Goal: Complete application form

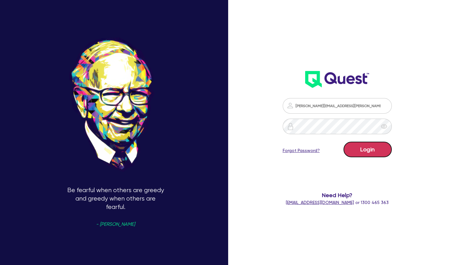
click at [355, 152] on button "Login" at bounding box center [368, 150] width 48 height 16
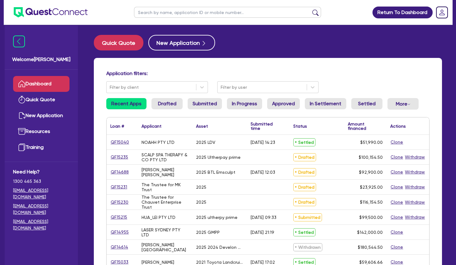
click at [195, 145] on div "2025 LDV" at bounding box center [219, 142] width 55 height 15
click at [192, 13] on input "text" at bounding box center [227, 12] width 187 height 11
type input "havan"
click at [310, 9] on button "submit" at bounding box center [315, 13] width 10 height 9
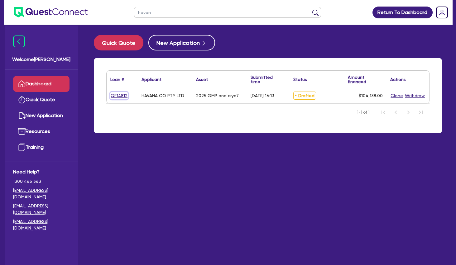
click at [117, 95] on link "QF14812" at bounding box center [118, 95] width 17 height 7
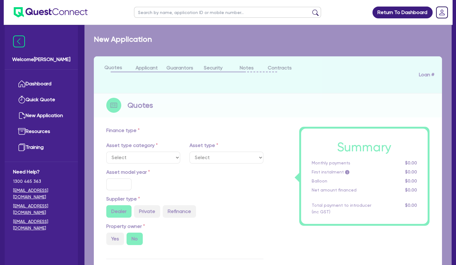
select select "TERTIARY_ASSETS"
type input "2025"
radio input "true"
type input "248,138"
type input "144,000"
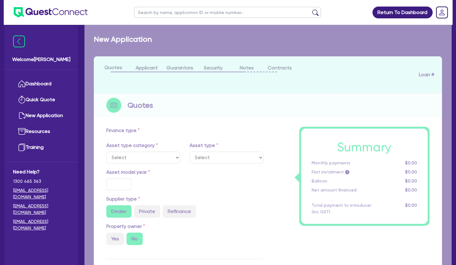
type input "30"
select select "BEAUTY_EQUIPMENT"
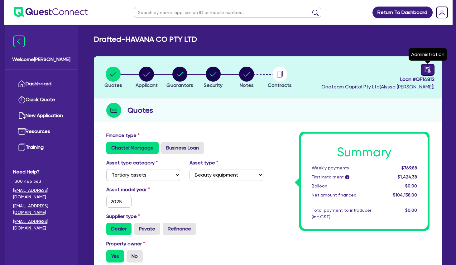
click at [429, 70] on icon "audit" at bounding box center [428, 69] width 6 height 7
select select "DRAFTED_AMENDED"
select select "Other"
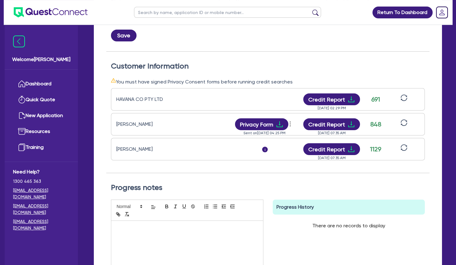
scroll to position [168, 0]
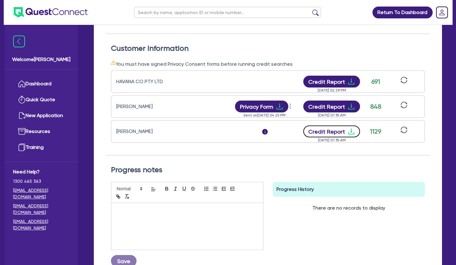
click at [345, 129] on button "Credit Report" at bounding box center [331, 132] width 57 height 12
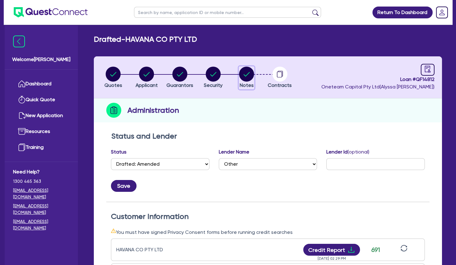
click at [245, 73] on circle "button" at bounding box center [246, 74] width 15 height 15
select select "Other"
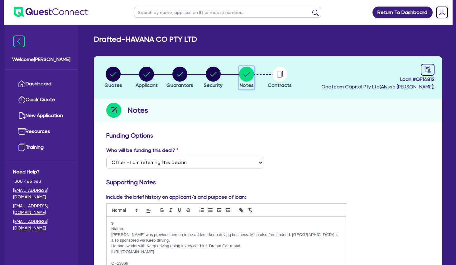
scroll to position [67, 0]
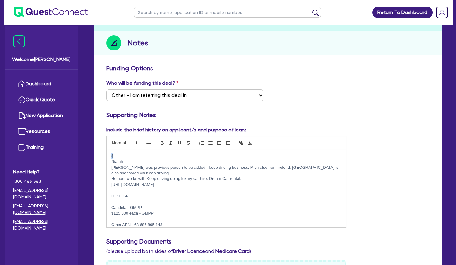
click at [111, 155] on div "$ [PERSON_NAME] was previous person to be added - keep driving business. Mich a…" at bounding box center [226, 189] width 239 height 78
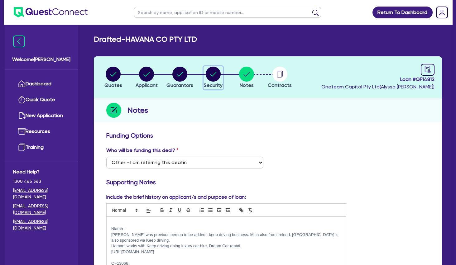
click at [213, 73] on circle "button" at bounding box center [213, 74] width 15 height 15
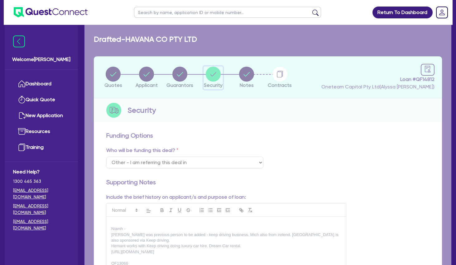
select select "TERTIARY_ASSETS"
select select "BEAUTY_EQUIPMENT"
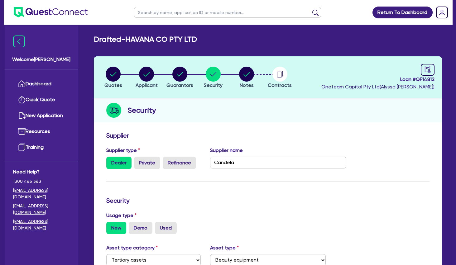
drag, startPoint x: 433, startPoint y: 79, endPoint x: 415, endPoint y: 79, distance: 17.5
click at [415, 79] on header "Quotes Applicant [GEOGRAPHIC_DATA] Security Notes Contracts Loan # QF14812 Onet…" at bounding box center [268, 77] width 348 height 42
copy span "QF14812"
click at [356, 102] on div "Security" at bounding box center [268, 110] width 348 height 24
click at [174, 75] on circle "button" at bounding box center [179, 74] width 15 height 15
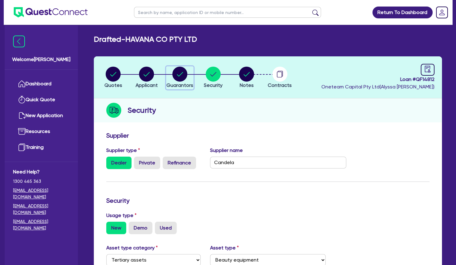
select select "MISS"
select select "WA"
select select "SINGLE"
select select "VEHICLE"
select select "MR"
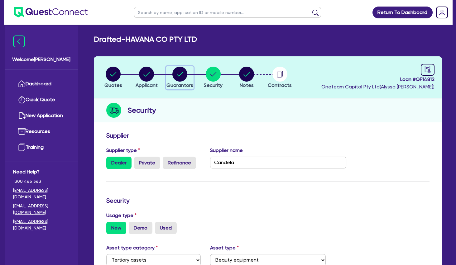
select select "WA"
select select "MARRIED"
select select "PROPERTY"
select select "INVESTMENT_PROPERTY"
select select "CASH"
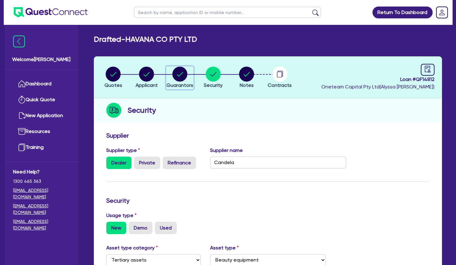
select select "VEHICLE"
select select "MORTGAGE"
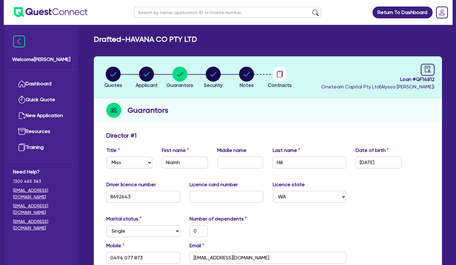
click at [210, 118] on div "Guarantors" at bounding box center [268, 110] width 348 height 24
click at [148, 75] on circle "button" at bounding box center [146, 74] width 15 height 15
select select "COMPANY"
select select "HEALTH_BEAUTY"
select select "HAIR_BEAUTY_SALONS"
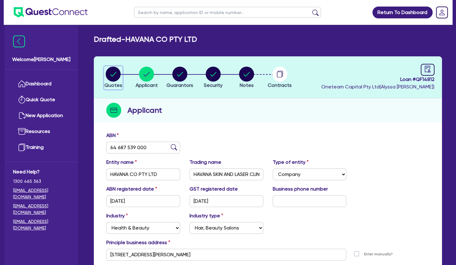
click at [118, 75] on circle "button" at bounding box center [113, 74] width 15 height 15
select select "TERTIARY_ASSETS"
select select "BEAUTY_EQUIPMENT"
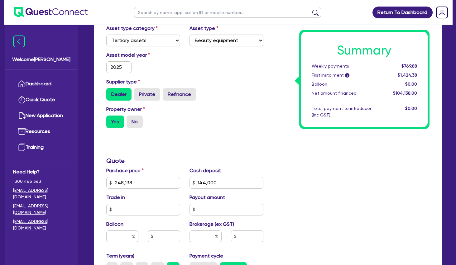
scroll to position [236, 0]
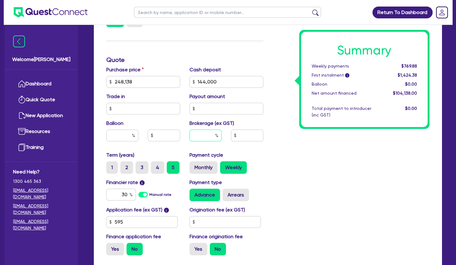
click at [212, 132] on input "text" at bounding box center [206, 136] width 32 height 12
type input "4"
type input "248,138"
type input "144,000"
type input "248,138"
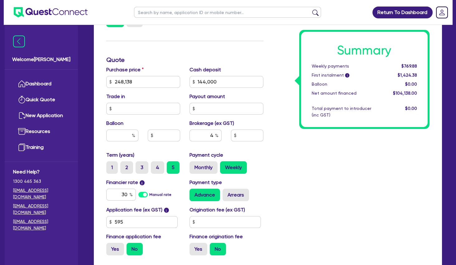
type input "144,000"
type input "4,165.52"
click at [339, 176] on div "Summary Weekly payments $769.88 First instalment i $1,424.38 Balloon $0.00 Net …" at bounding box center [351, 78] width 166 height 364
click at [329, 172] on div "Summary Weekly payments $803.75 First instalment i $1,458.25 Balloon $0.00 Net …" at bounding box center [351, 78] width 166 height 364
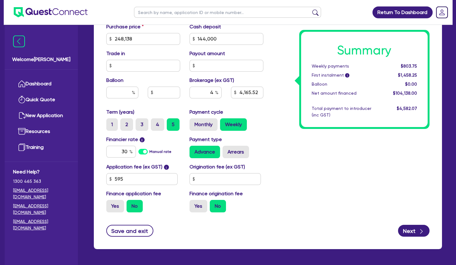
scroll to position [300, 0]
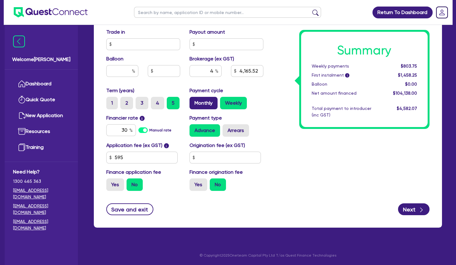
click at [209, 101] on label "Monthly" at bounding box center [204, 103] width 28 height 12
click at [194, 101] on input "Monthly" at bounding box center [192, 99] width 4 height 4
radio input "true"
type input "248,138"
type input "144,000"
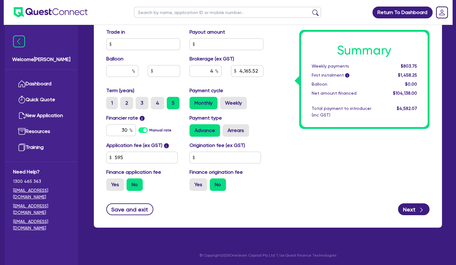
type input "4,165.52"
type input "248,138"
type input "144,000"
type input "4,165.52"
drag, startPoint x: 299, startPoint y: 163, endPoint x: 275, endPoint y: 149, distance: 27.5
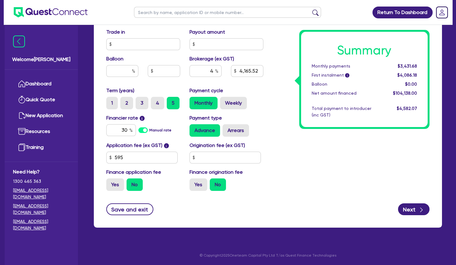
click at [298, 161] on div "Summary Monthly payments $3,431.68 First instalment i $4,086.18 Balloon $0.00 N…" at bounding box center [351, 14] width 166 height 364
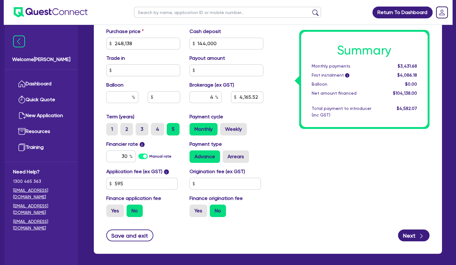
scroll to position [233, 0]
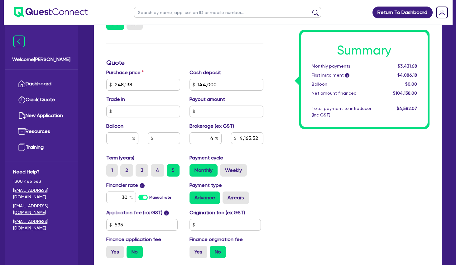
click at [331, 187] on div "Summary Monthly payments $3,431.68 First instalment i $4,086.18 Balloon $0.00 N…" at bounding box center [351, 81] width 166 height 364
drag, startPoint x: 119, startPoint y: 197, endPoint x: 150, endPoint y: 195, distance: 30.3
click at [136, 195] on input "30" at bounding box center [121, 198] width 30 height 12
type input "17.95"
type input "248,138"
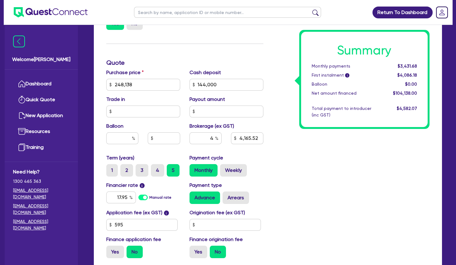
type input "144,000"
type input "4,165.52"
type input "248,138"
type input "144,000"
type input "4,165.52"
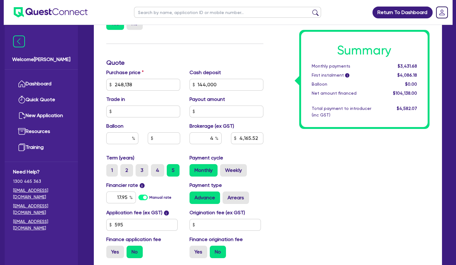
click at [314, 194] on div "Summary Monthly payments $3,431.68 First instalment i $4,086.18 Balloon $0.00 N…" at bounding box center [351, 81] width 166 height 364
click at [204, 64] on h3 "Quote" at bounding box center [184, 62] width 157 height 7
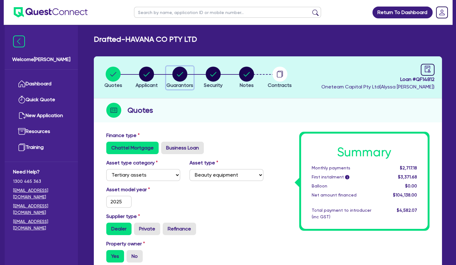
click at [178, 77] on circle "button" at bounding box center [179, 74] width 15 height 15
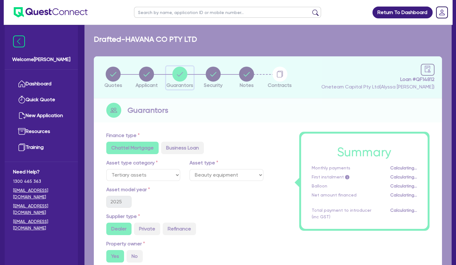
select select "MISS"
select select "WA"
select select "SINGLE"
select select "VEHICLE"
select select "MR"
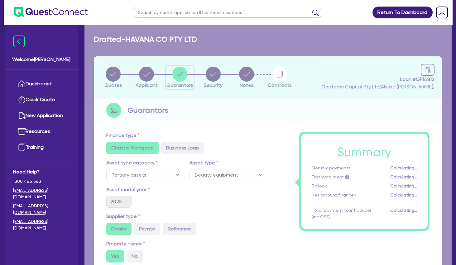
select select "WA"
select select "MARRIED"
select select "PROPERTY"
select select "INVESTMENT_PROPERTY"
select select "CASH"
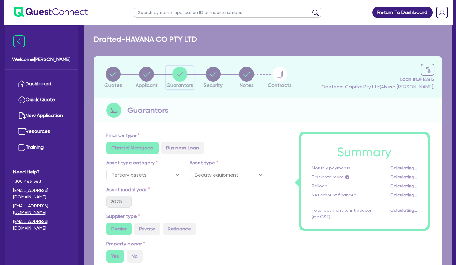
select select "VEHICLE"
select select "MORTGAGE"
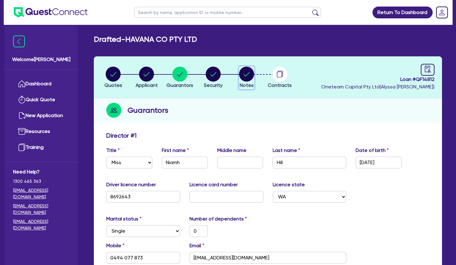
click at [252, 76] on circle "button" at bounding box center [246, 74] width 15 height 15
select select "Other"
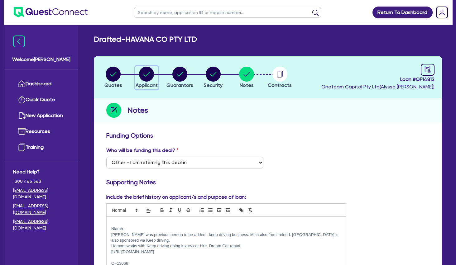
click at [153, 76] on circle "button" at bounding box center [146, 74] width 15 height 15
select select "COMPANY"
select select "HEALTH_BEAUTY"
select select "HAIR_BEAUTY_SALONS"
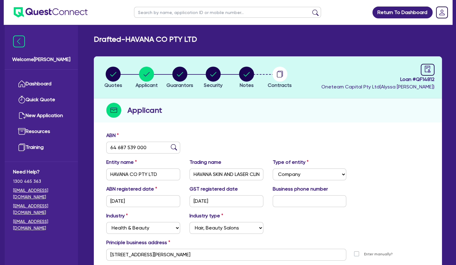
click at [179, 44] on h2 "Drafted - HAVANA CO PTY LTD" at bounding box center [145, 39] width 103 height 9
click at [248, 76] on circle "button" at bounding box center [246, 74] width 15 height 15
select select "Other"
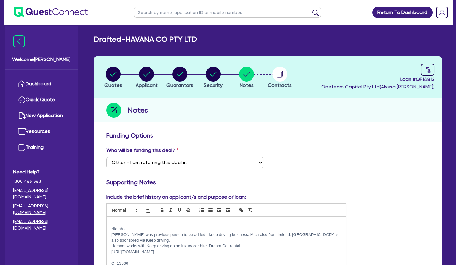
click at [120, 222] on p at bounding box center [226, 224] width 230 height 6
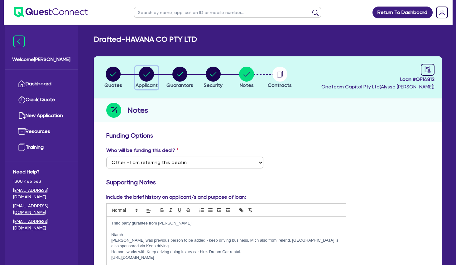
click at [150, 73] on circle "button" at bounding box center [146, 74] width 15 height 15
select select "COMPANY"
select select "HEALTH_BEAUTY"
select select "HAIR_BEAUTY_SALONS"
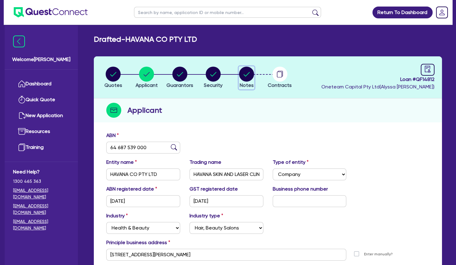
click at [247, 75] on circle "button" at bounding box center [246, 74] width 15 height 15
select select "Other"
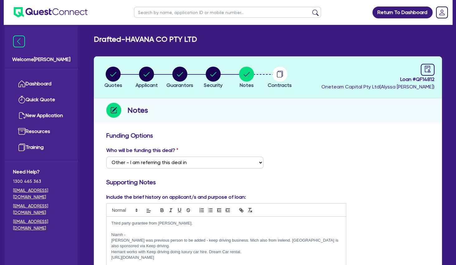
click at [128, 228] on p at bounding box center [226, 229] width 230 height 6
click at [208, 79] on circle "button" at bounding box center [213, 74] width 15 height 15
select select "TERTIARY_ASSETS"
select select "BEAUTY_EQUIPMENT"
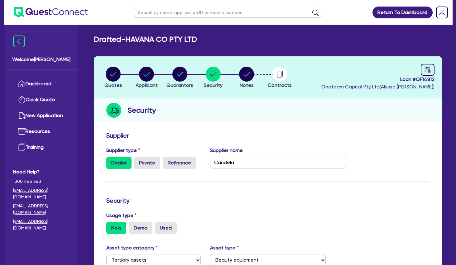
click at [233, 125] on div "Quotes Applicant [GEOGRAPHIC_DATA] Security Notes Contracts Loan # QF14812 Onet…" at bounding box center [268, 238] width 348 height 364
click at [177, 74] on circle "button" at bounding box center [179, 74] width 15 height 15
select select "MISS"
select select "WA"
select select "SINGLE"
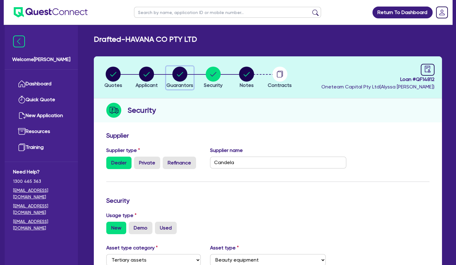
select select "VEHICLE"
select select "MR"
select select "WA"
select select "MARRIED"
select select "PROPERTY"
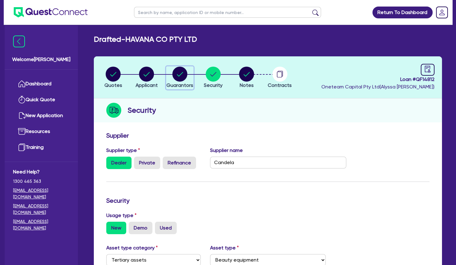
select select "INVESTMENT_PROPERTY"
select select "CASH"
select select "VEHICLE"
select select "MORTGAGE"
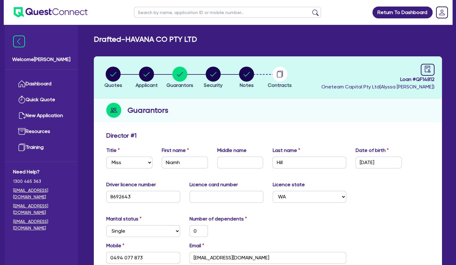
click at [190, 10] on input "text" at bounding box center [227, 12] width 187 height 11
type input "[PERSON_NAME]"
click button "submit" at bounding box center [315, 13] width 10 height 9
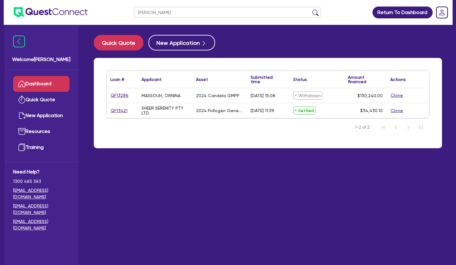
drag, startPoint x: 161, startPoint y: 12, endPoint x: 100, endPoint y: 10, distance: 61.4
click at [134, 10] on input "[PERSON_NAME]" at bounding box center [227, 12] width 187 height 11
paste input "23 171 177 417)"
click at [310, 9] on button "submit" at bounding box center [315, 13] width 10 height 9
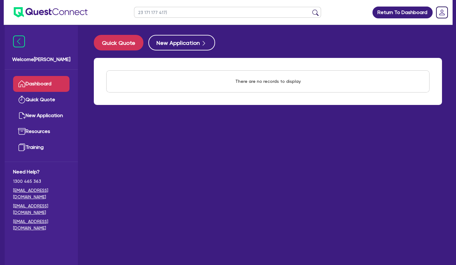
click at [174, 13] on input "23 171 177 417)" at bounding box center [227, 12] width 187 height 11
type input "23 171 177 417"
click at [310, 9] on button "submit" at bounding box center [315, 13] width 10 height 9
click at [53, 98] on link "Quick Quote" at bounding box center [41, 100] width 56 height 16
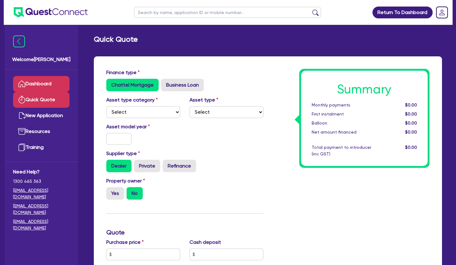
radio input "true"
click at [52, 85] on link "Dashboard" at bounding box center [41, 84] width 56 height 16
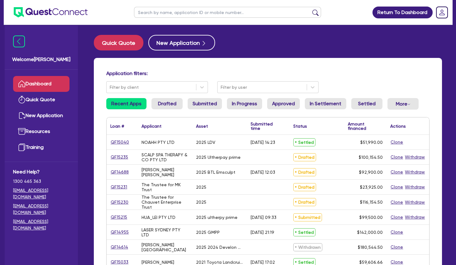
click at [262, 64] on div "Application filters: Filter by client Filter by user Recent Apps Drafted Submit…" at bounding box center [268, 261] width 348 height 407
click at [161, 13] on input "text" at bounding box center [227, 12] width 187 height 11
type input "hua"
click at [310, 9] on button "submit" at bounding box center [315, 13] width 10 height 9
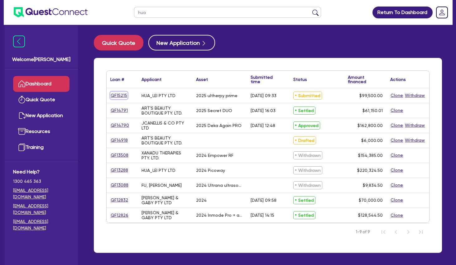
click at [122, 95] on link "QF15215" at bounding box center [118, 95] width 17 height 7
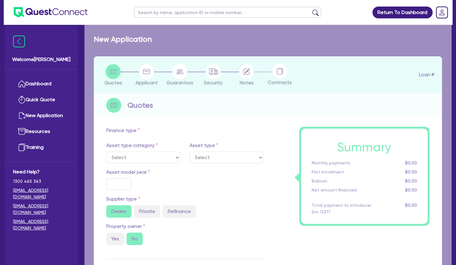
select select "SECONDARY_ASSETS"
type input "2025"
radio input "true"
type input "104,500"
type input "5,000"
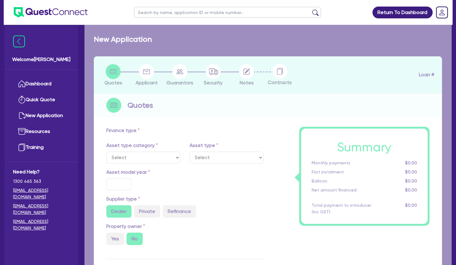
type input "2"
type input "1,990"
radio input "true"
type input "8"
type input "500"
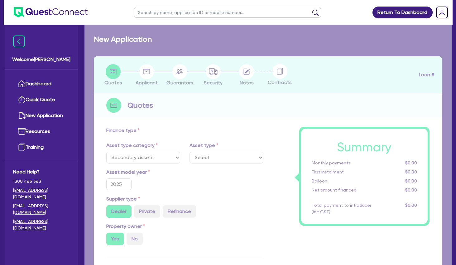
select select "MEDICAL_DENTAL_LABORATORY_EQUIPMENT"
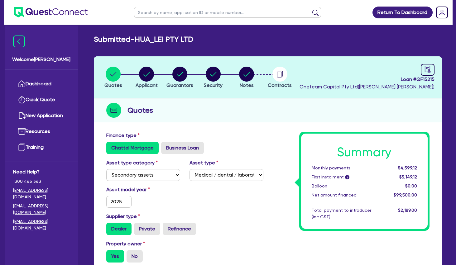
drag, startPoint x: 178, startPoint y: 116, endPoint x: 172, endPoint y: 115, distance: 6.3
click at [178, 116] on div "Quotes" at bounding box center [268, 110] width 348 height 24
click at [183, 70] on circle "button" at bounding box center [179, 74] width 15 height 15
select select "MR"
select select "WA"
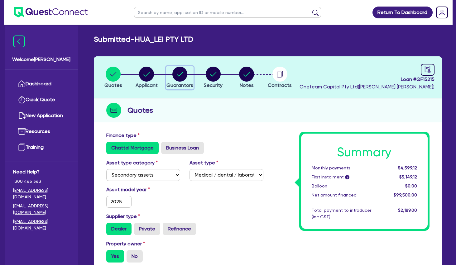
select select "MARRIED"
select select "PROPERTY"
select select "CASH"
select select "VEHICLE"
select select "HOUSEHOLD_PERSONAL"
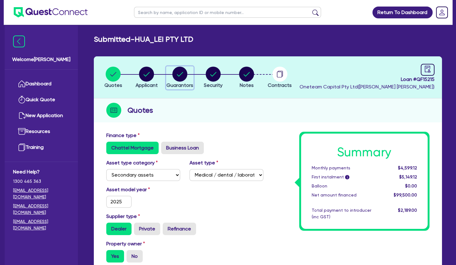
select select "OTHER"
select select "MORTGAGE"
select select "MS"
select select "WA"
select select "MARRIED"
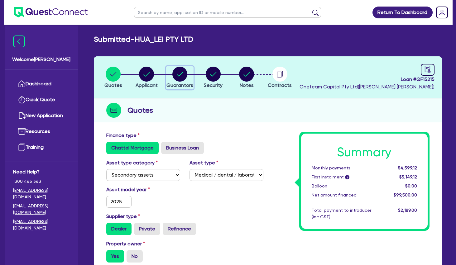
select select "PROPERTY"
select select "CASH"
select select "VEHICLE"
select select "HOUSEHOLD_PERSONAL"
select select "OTHER"
